Goal: Task Accomplishment & Management: Use online tool/utility

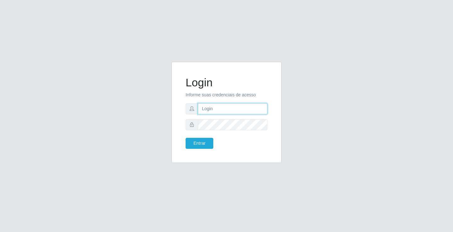
click at [260, 109] on input "text" at bounding box center [233, 108] width 70 height 11
type input "ediane@ideal"
click at [186, 138] on button "Entrar" at bounding box center [200, 143] width 28 height 11
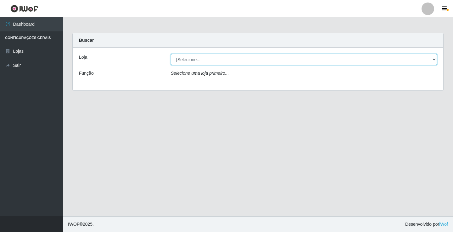
click at [202, 58] on select "[Selecione...] Ideal - Conceição" at bounding box center [304, 59] width 266 height 11
select select "231"
click at [171, 54] on select "[Selecione...] Ideal - Conceição" at bounding box center [304, 59] width 266 height 11
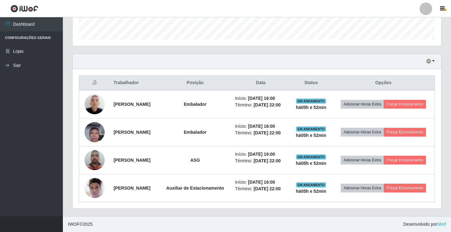
scroll to position [204, 0]
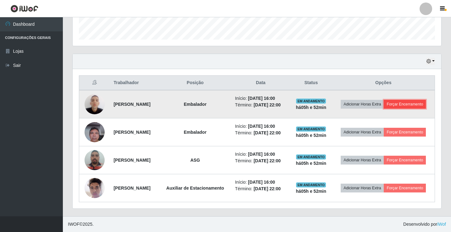
click at [384, 100] on button "Forçar Encerramento" at bounding box center [405, 104] width 42 height 9
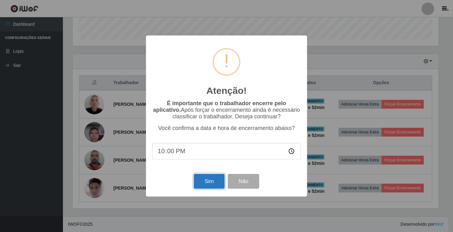
click at [206, 185] on button "Sim" at bounding box center [209, 181] width 31 height 15
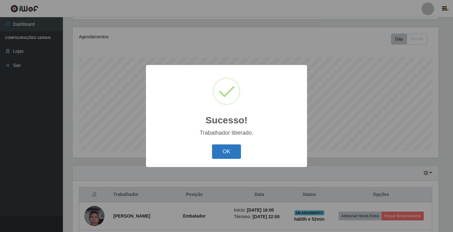
click at [224, 147] on button "OK" at bounding box center [226, 152] width 29 height 15
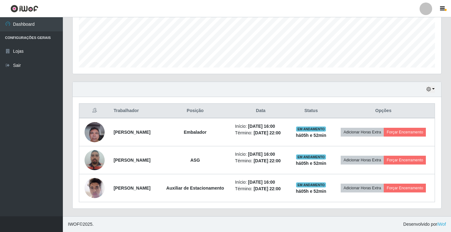
scroll to position [171, 0]
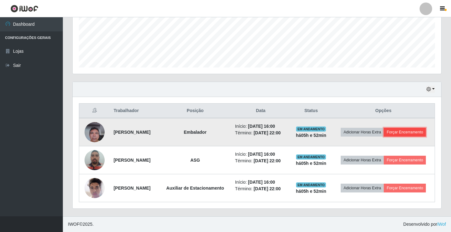
click at [392, 128] on button "Forçar Encerramento" at bounding box center [405, 132] width 42 height 9
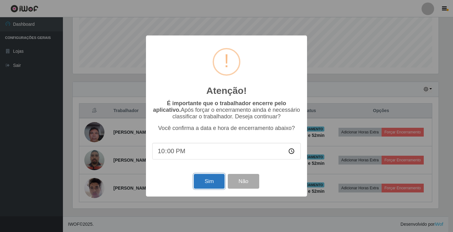
click at [201, 186] on button "Sim" at bounding box center [209, 181] width 31 height 15
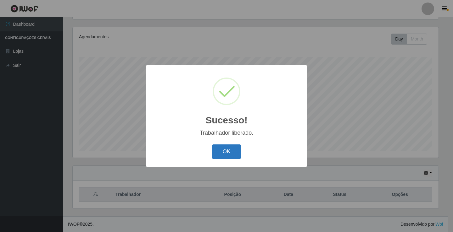
click at [233, 151] on button "OK" at bounding box center [226, 152] width 29 height 15
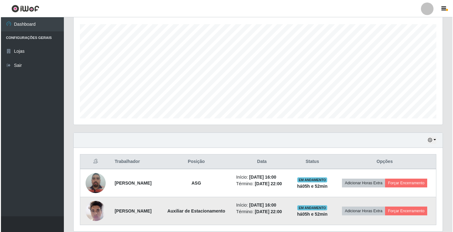
scroll to position [139, 0]
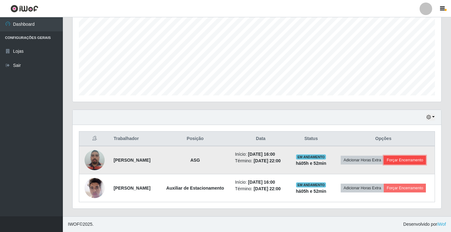
click at [403, 156] on button "Forçar Encerramento" at bounding box center [405, 160] width 42 height 9
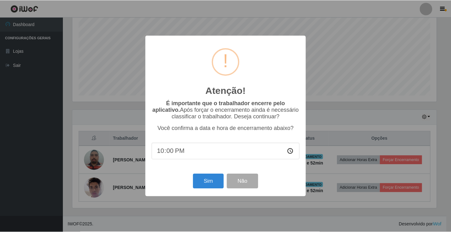
scroll to position [131, 366]
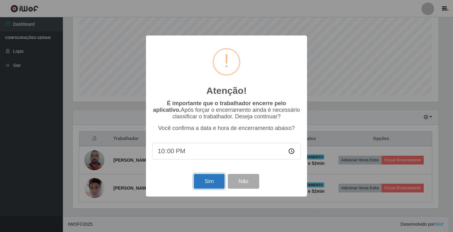
click at [214, 179] on button "Sim" at bounding box center [209, 181] width 31 height 15
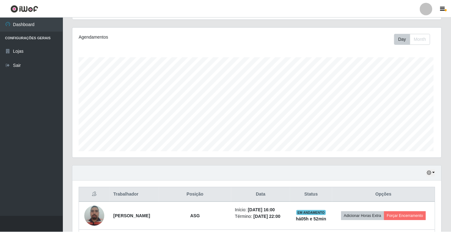
scroll to position [0, 0]
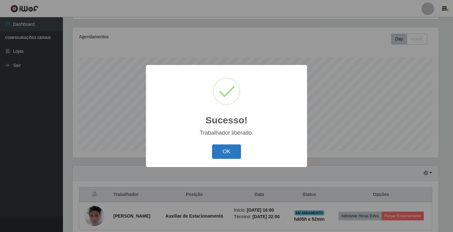
click at [225, 152] on button "OK" at bounding box center [226, 152] width 29 height 15
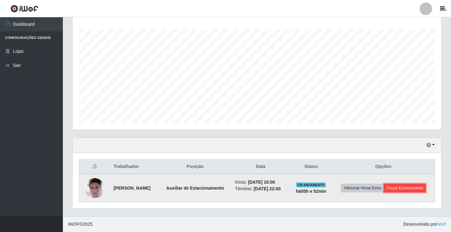
click at [418, 187] on button "Forçar Encerramento" at bounding box center [405, 188] width 42 height 9
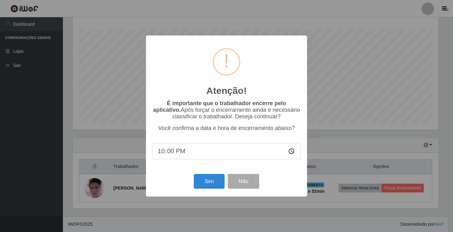
click at [188, 178] on div "Sim Não" at bounding box center [226, 182] width 148 height 18
click at [203, 179] on button "Sim" at bounding box center [209, 181] width 31 height 15
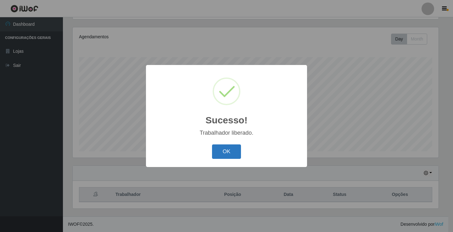
click at [228, 148] on button "OK" at bounding box center [226, 152] width 29 height 15
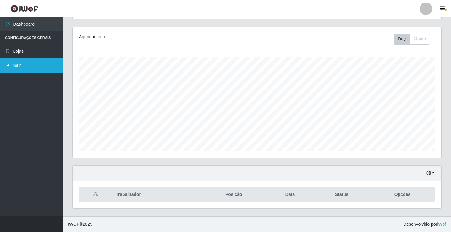
click at [28, 64] on link "Sair" at bounding box center [31, 65] width 63 height 14
